Goal: Information Seeking & Learning: Check status

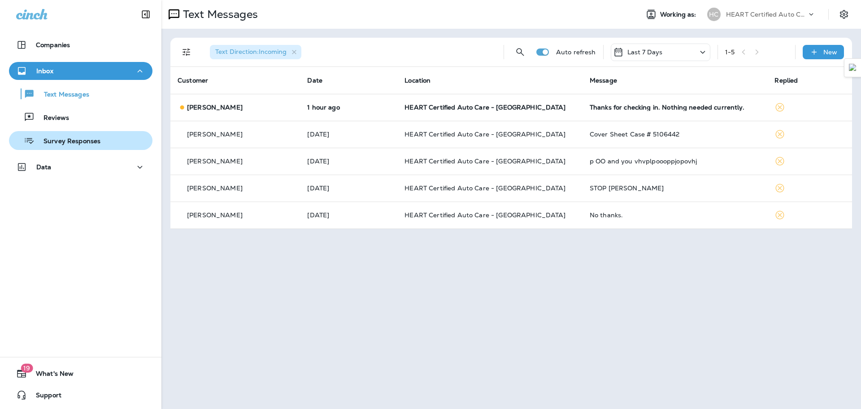
click at [101, 140] on div "Survey Responses" at bounding box center [81, 140] width 136 height 13
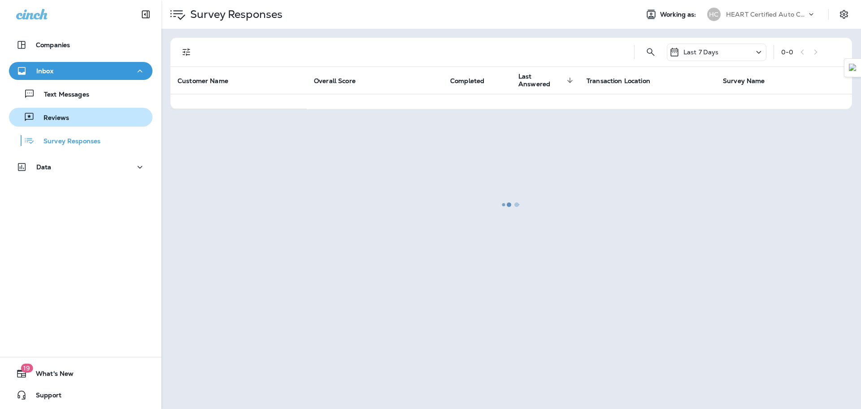
click at [77, 125] on button "Reviews" at bounding box center [81, 117] width 144 height 19
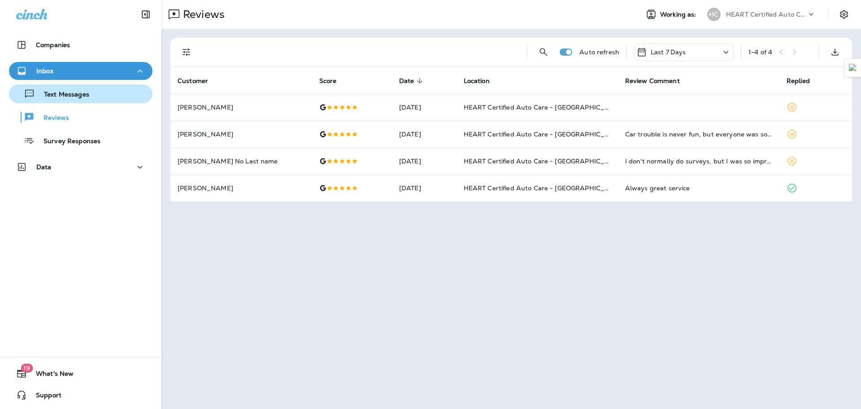
click at [74, 90] on div "Text Messages" at bounding box center [51, 93] width 77 height 13
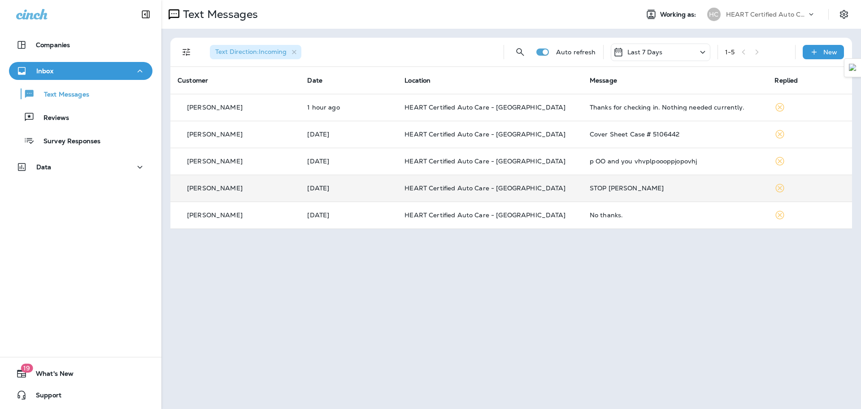
click at [327, 178] on td "[DATE]" at bounding box center [348, 188] width 97 height 27
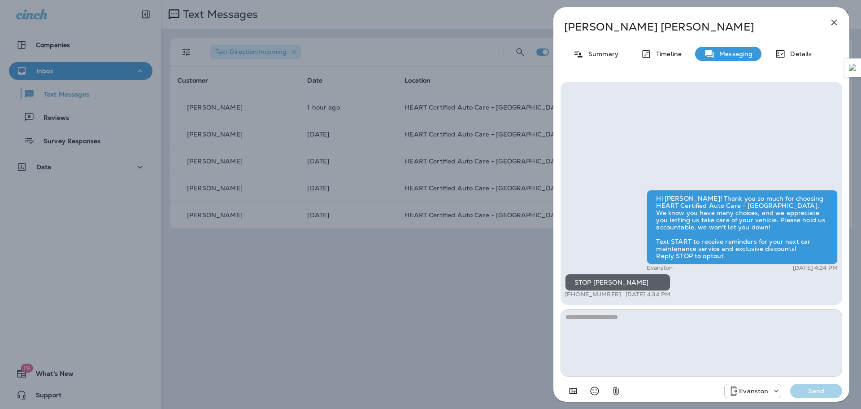
click at [829, 23] on button "button" at bounding box center [835, 22] width 18 height 18
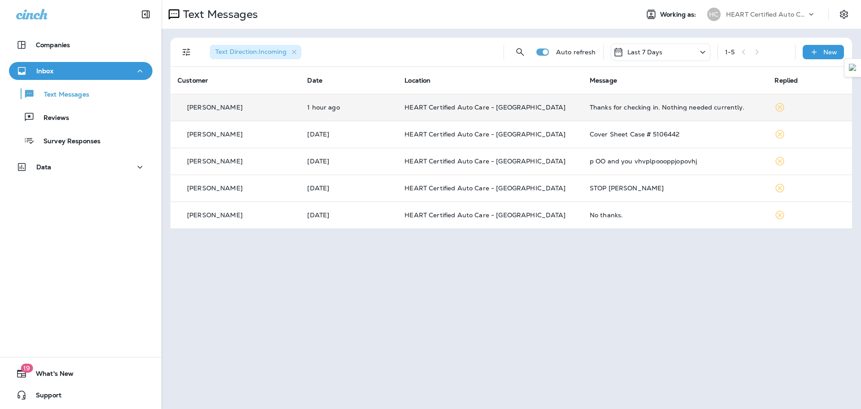
click at [580, 104] on td "HEART Certified Auto Care - [GEOGRAPHIC_DATA]" at bounding box center [490, 107] width 185 height 27
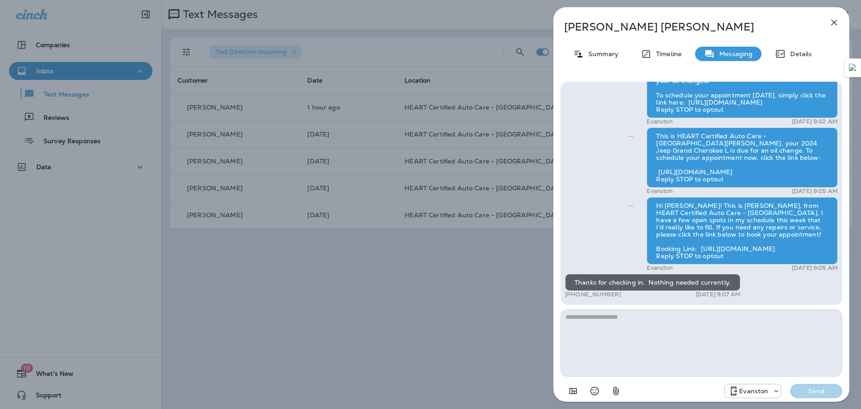
click at [832, 24] on icon "button" at bounding box center [834, 22] width 11 height 11
